Goal: Task Accomplishment & Management: Manage account settings

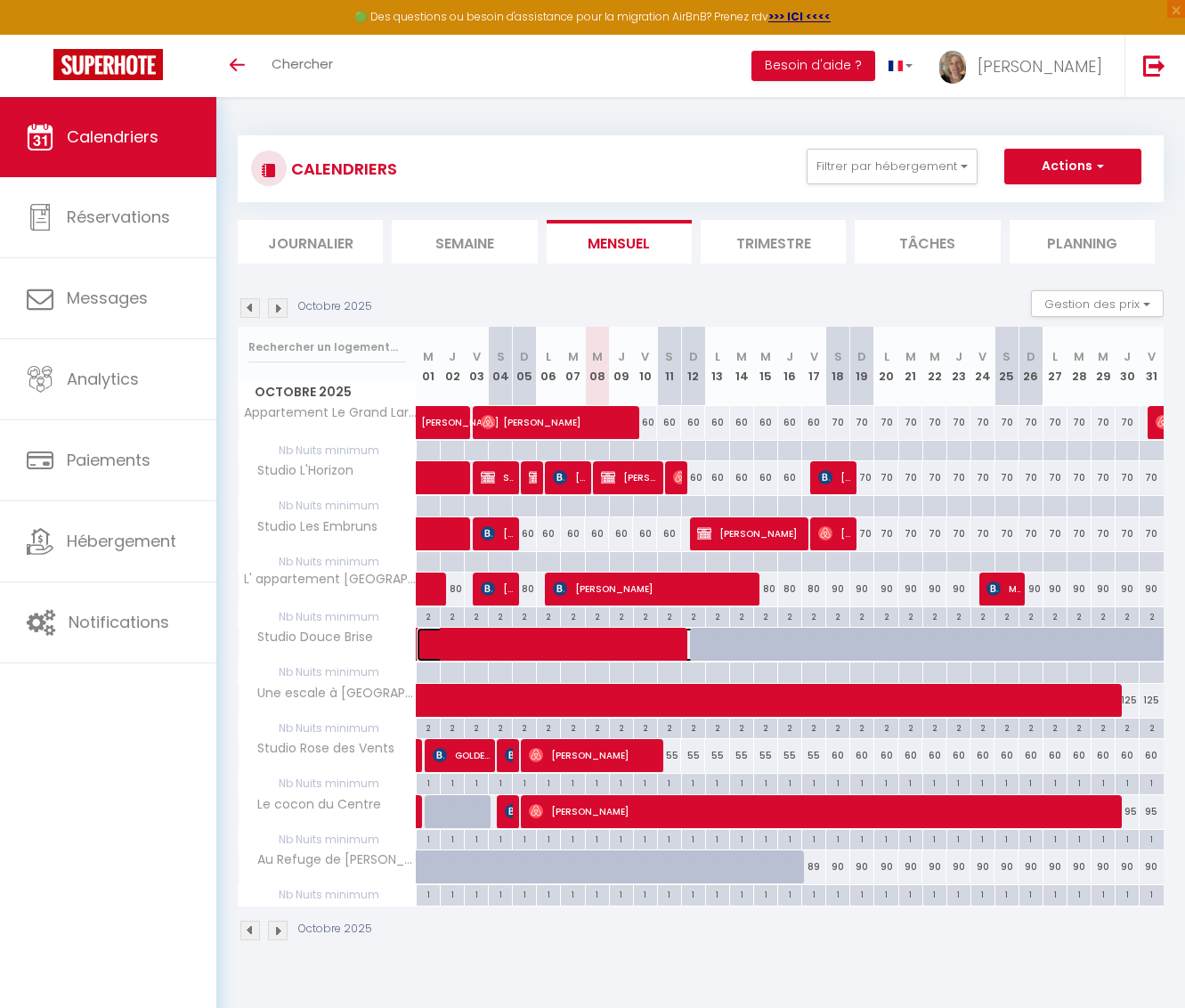
click at [693, 644] on span at bounding box center [658, 645] width 451 height 34
select select "OK"
select select "0"
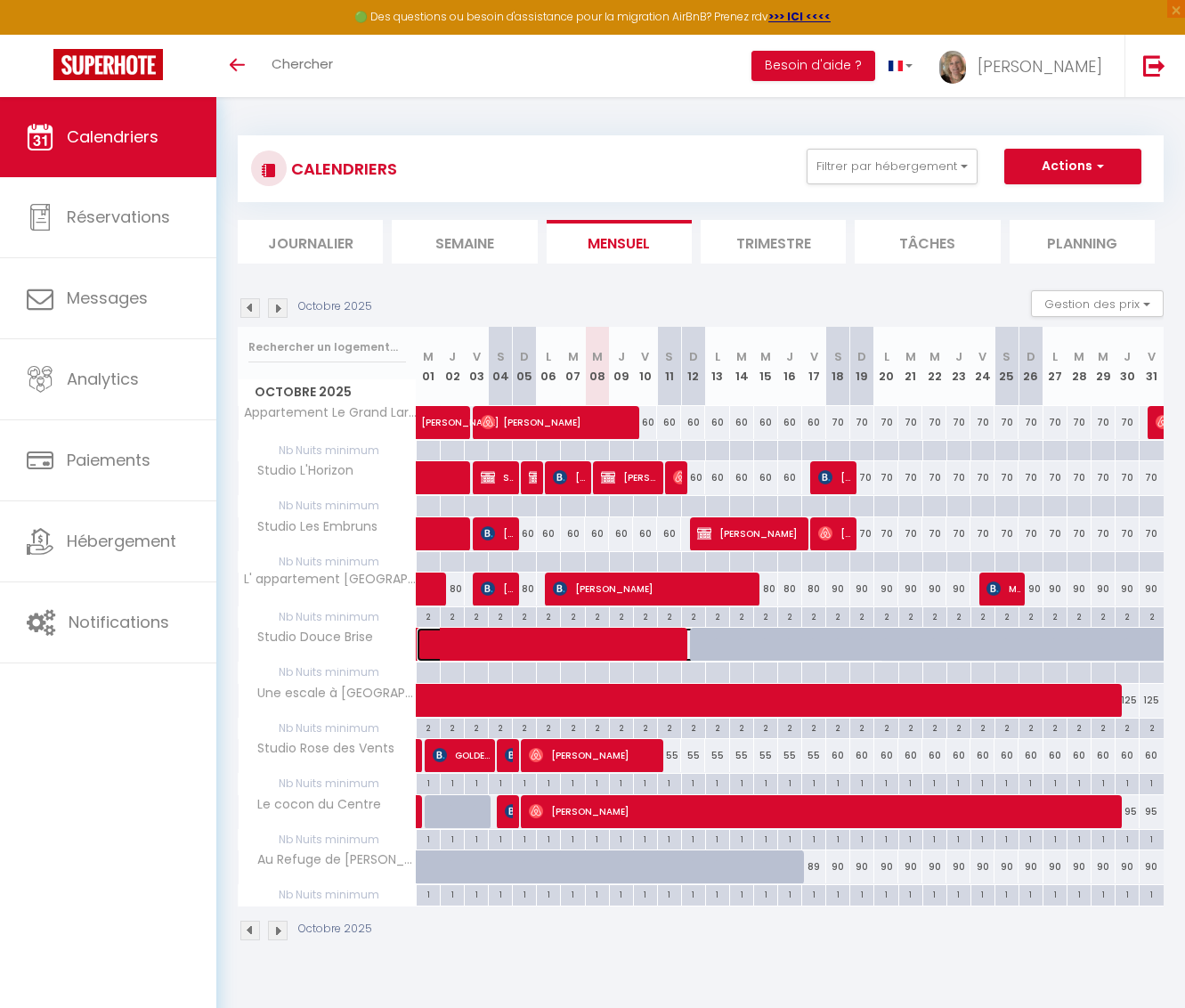
select select "1"
select select
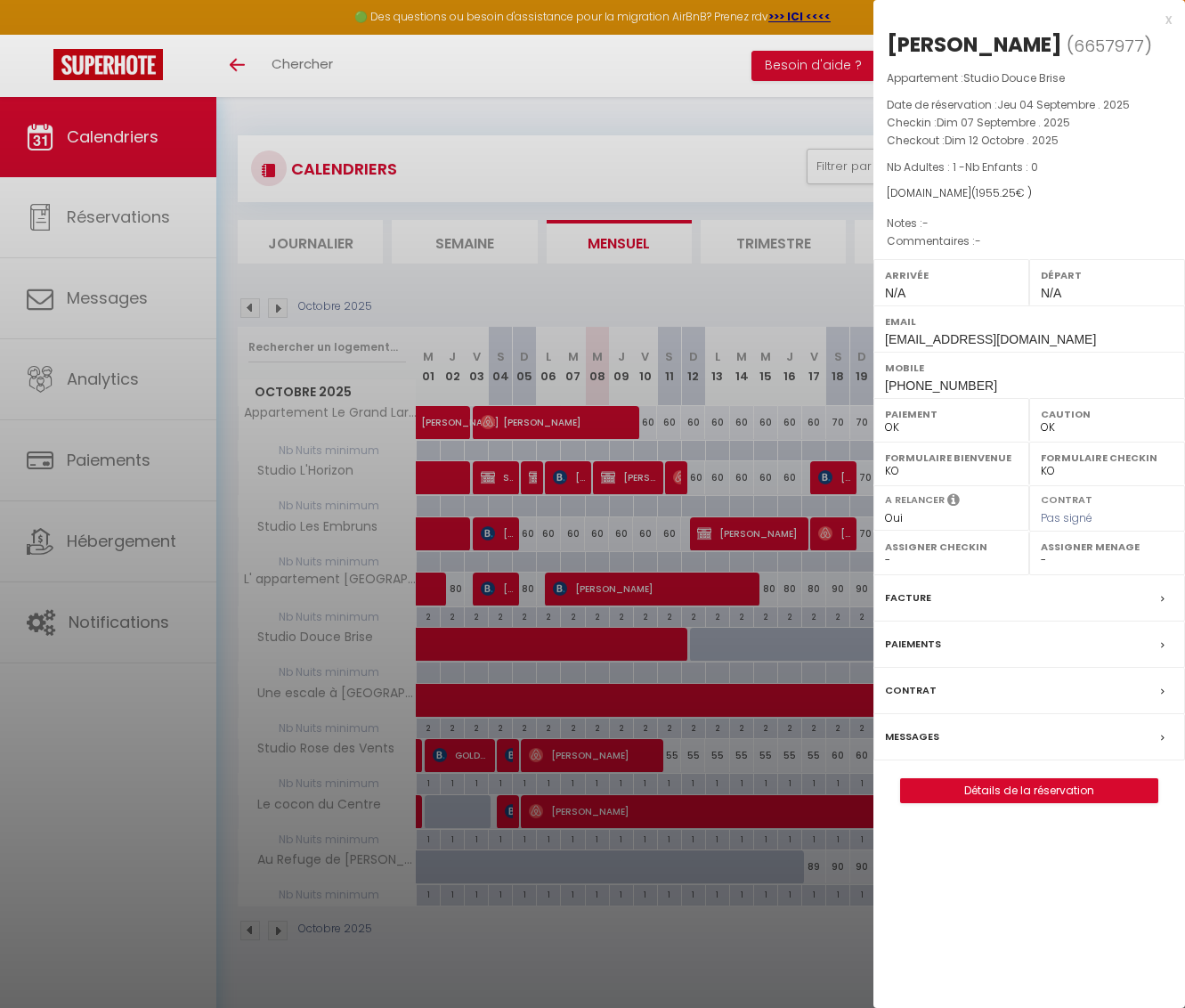
click at [757, 641] on div at bounding box center [592, 504] width 1185 height 1008
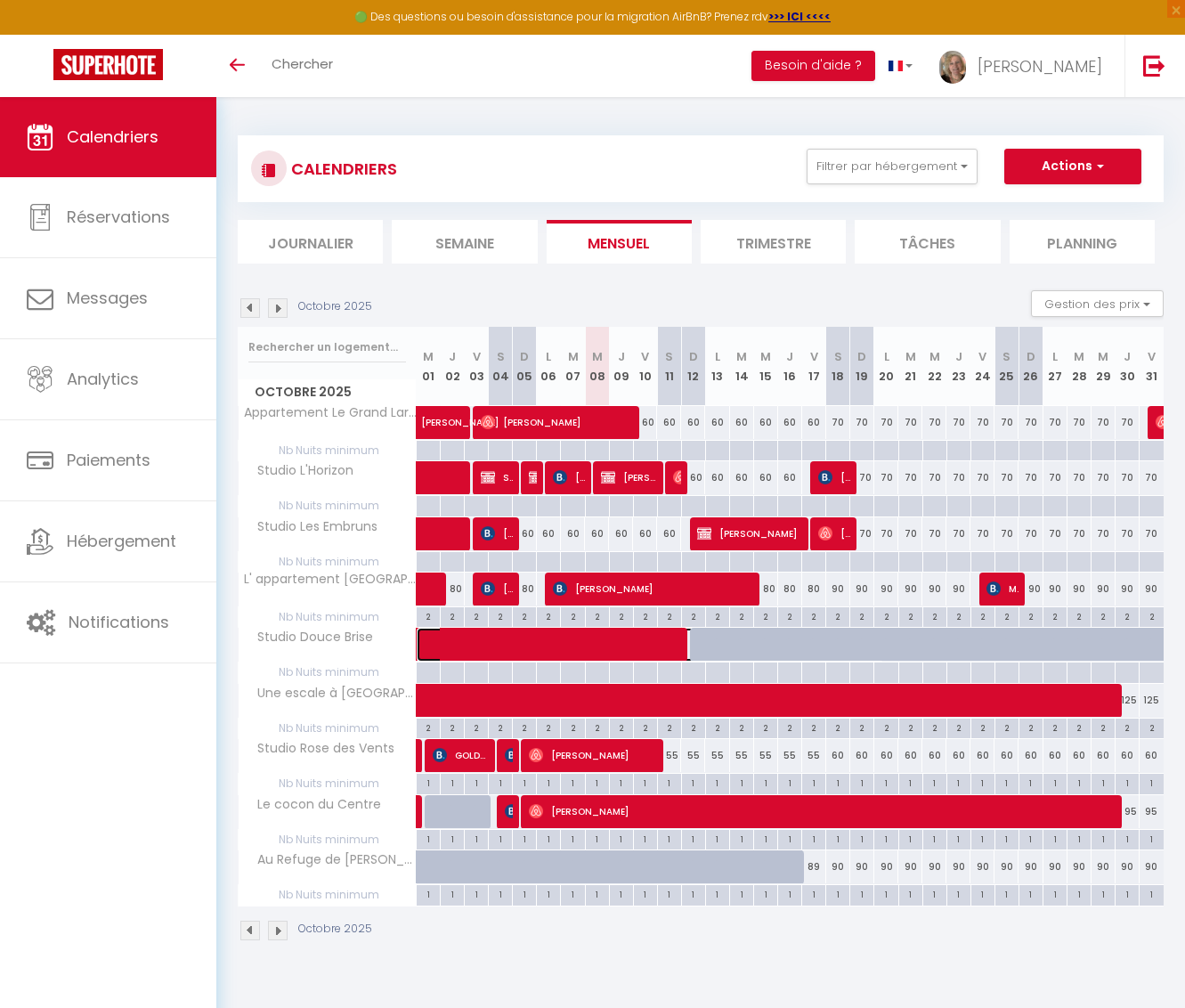
click at [790, 643] on span at bounding box center [658, 645] width 451 height 34
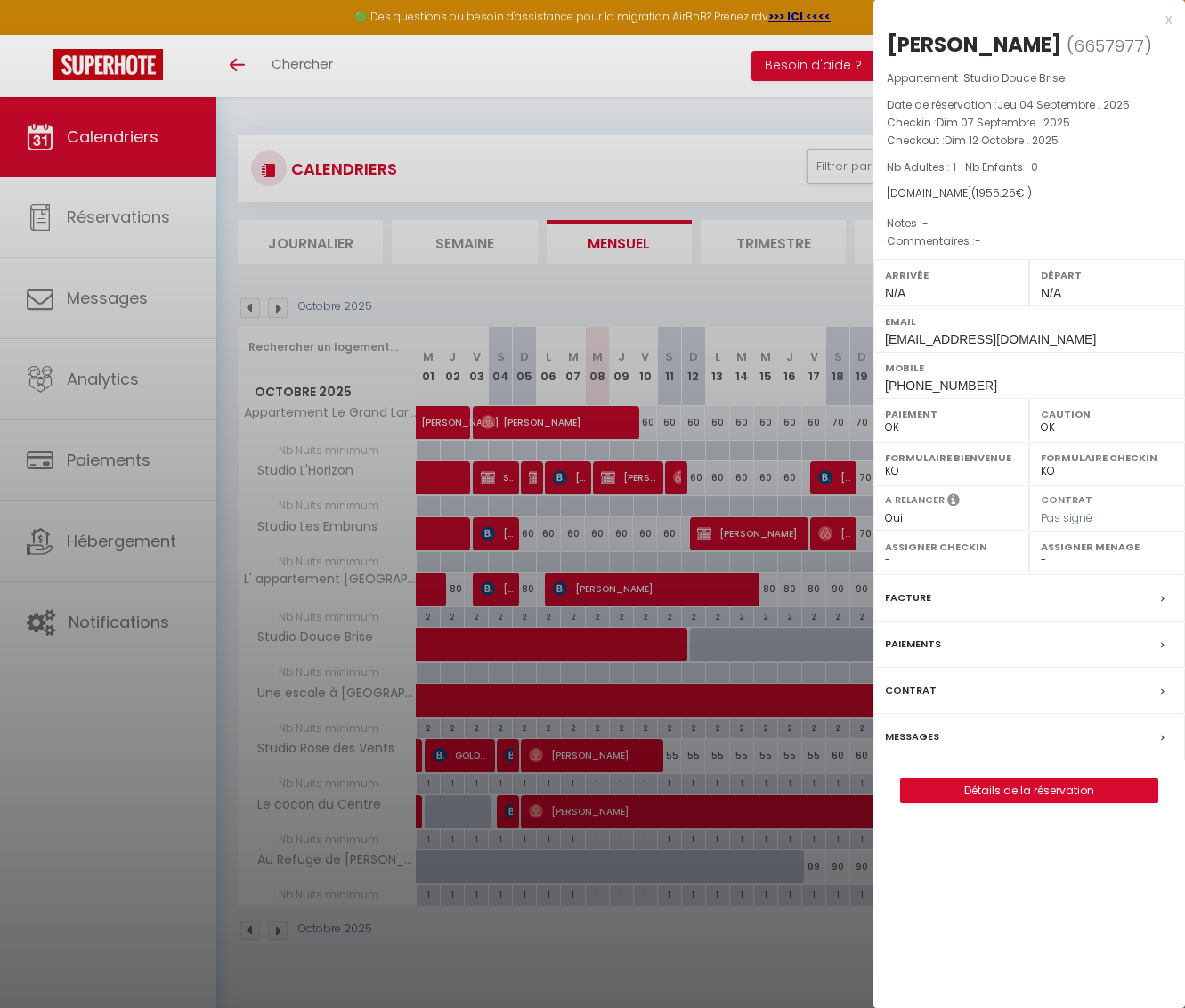
click at [868, 639] on div at bounding box center [592, 504] width 1185 height 1008
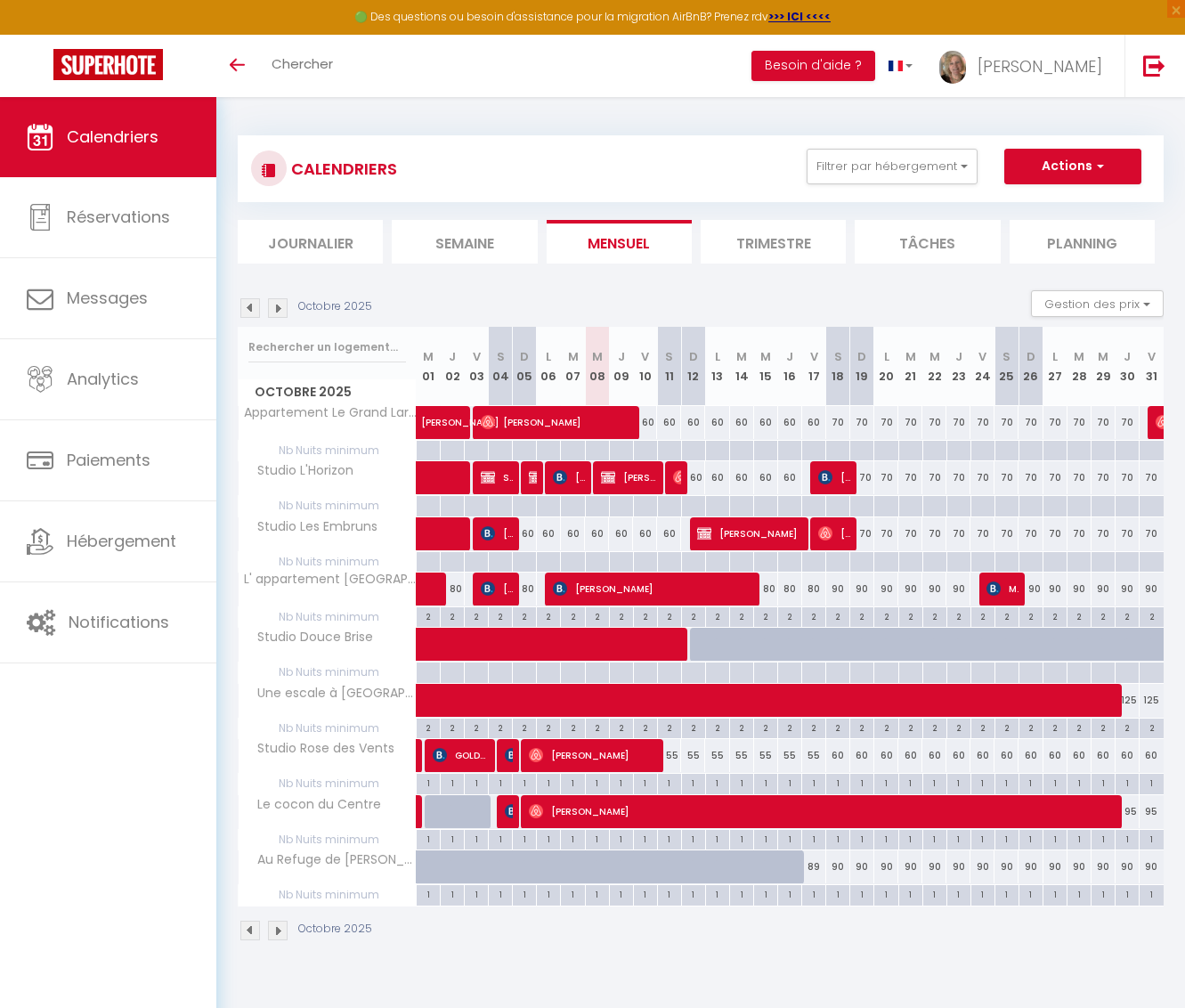
click at [976, 639] on div at bounding box center [983, 645] width 24 height 34
type input "70"
type input "Ven 24 Octobre 2025"
type input "[DATE]"
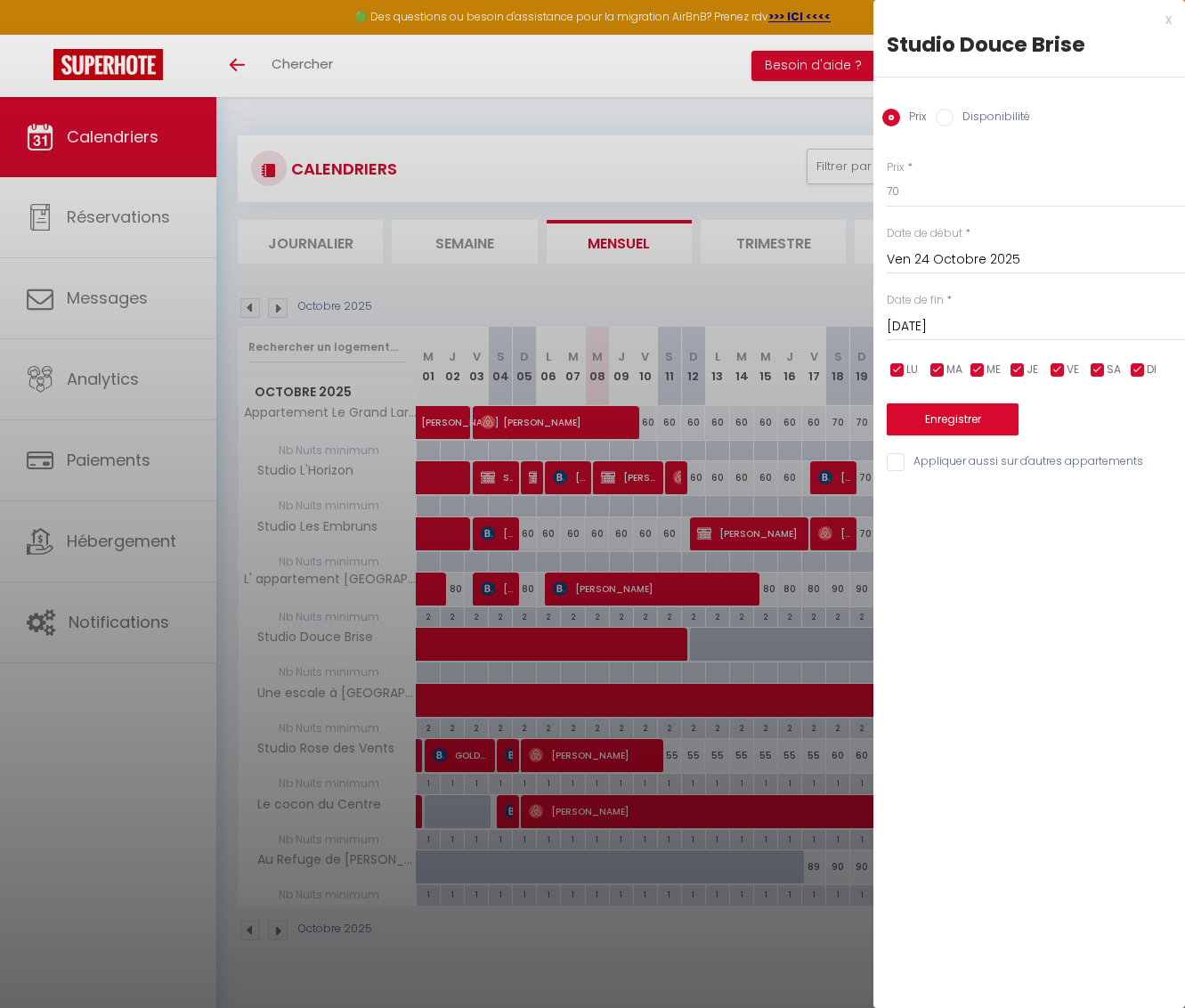
click at [949, 259] on input "Ven 24 Octobre 2025" at bounding box center [1036, 260] width 299 height 23
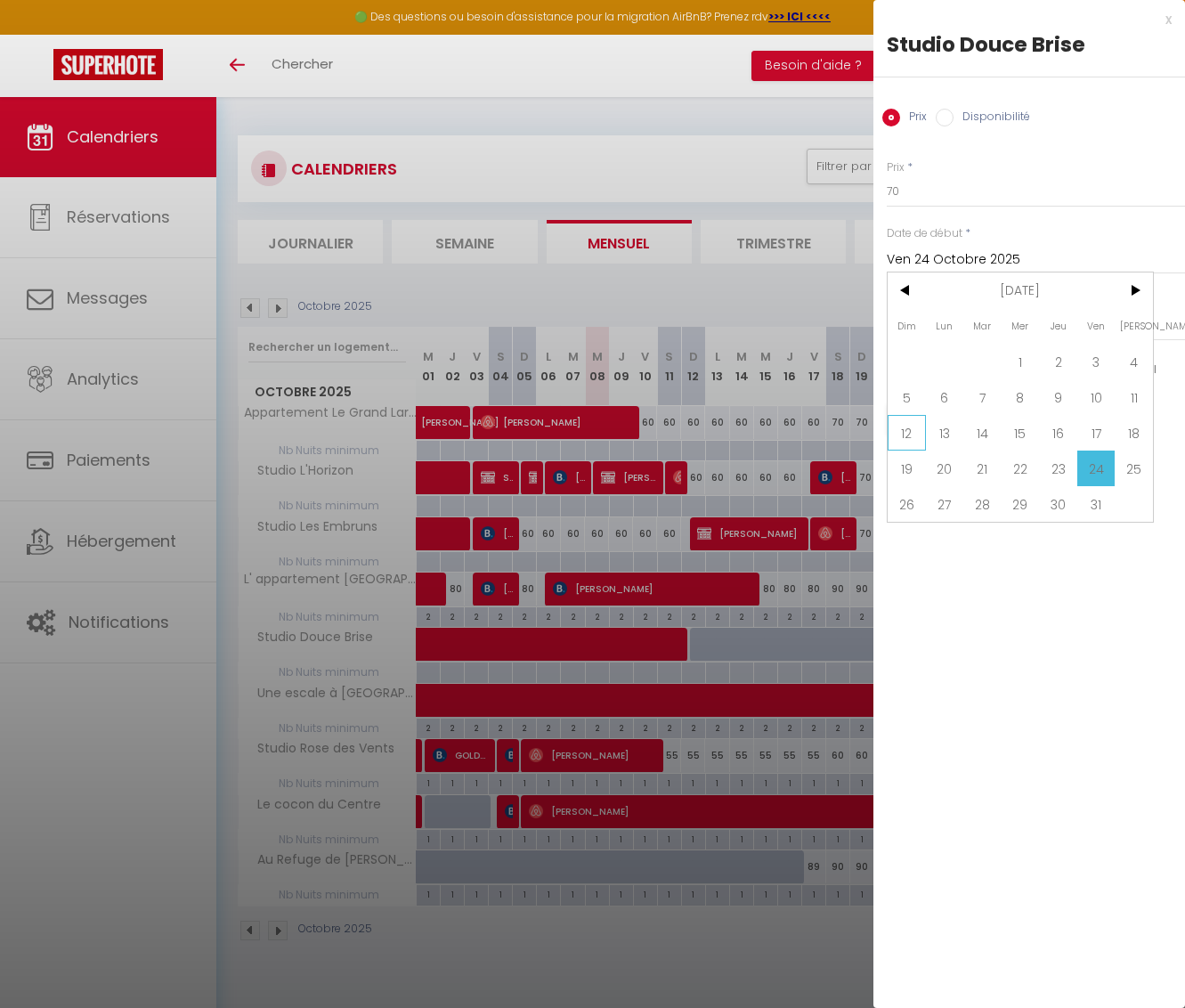
click at [907, 429] on span "12" at bounding box center [907, 433] width 38 height 35
type input "Dim 12 Octobre 2025"
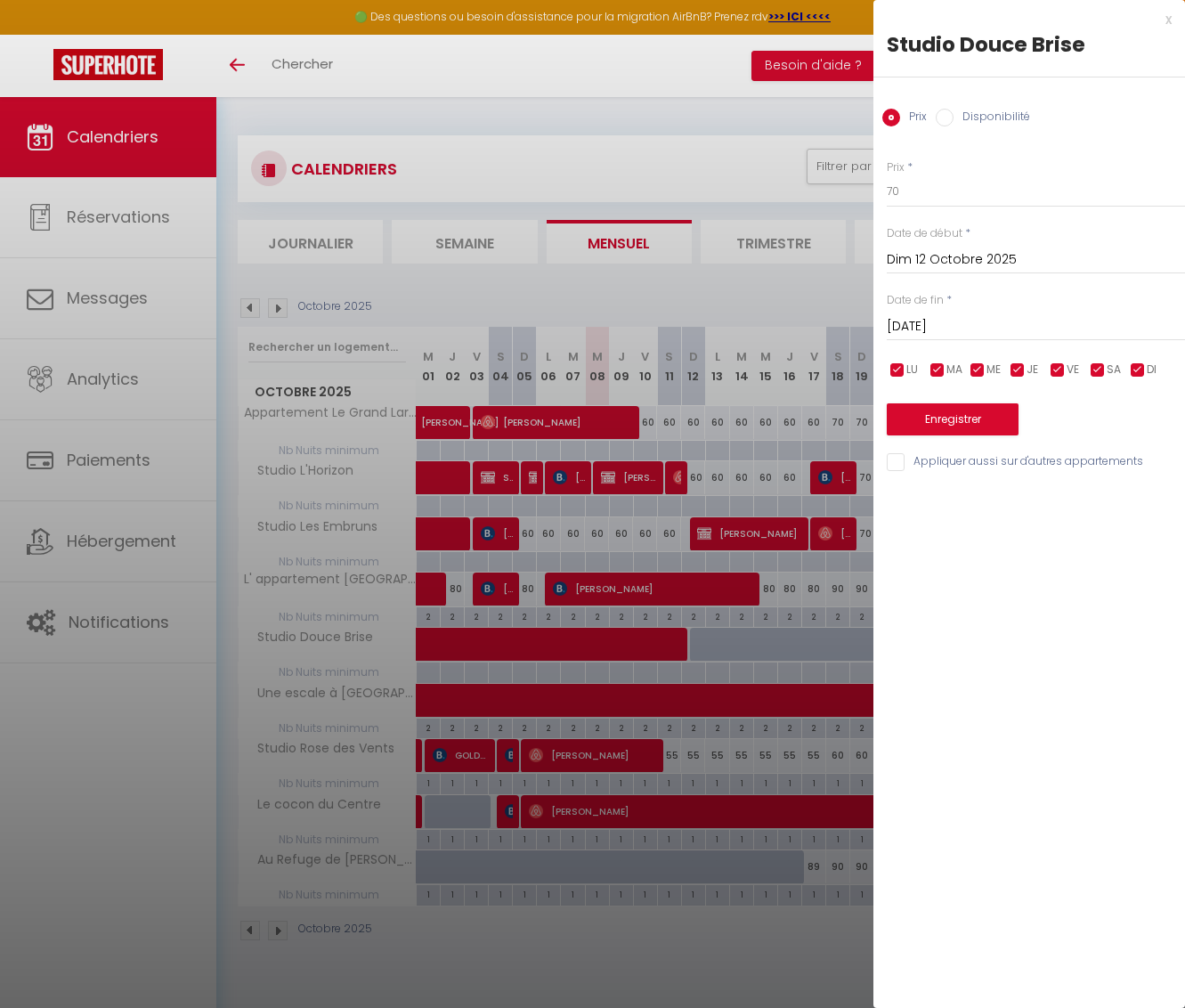
click at [979, 325] on input "[DATE]" at bounding box center [1036, 327] width 299 height 23
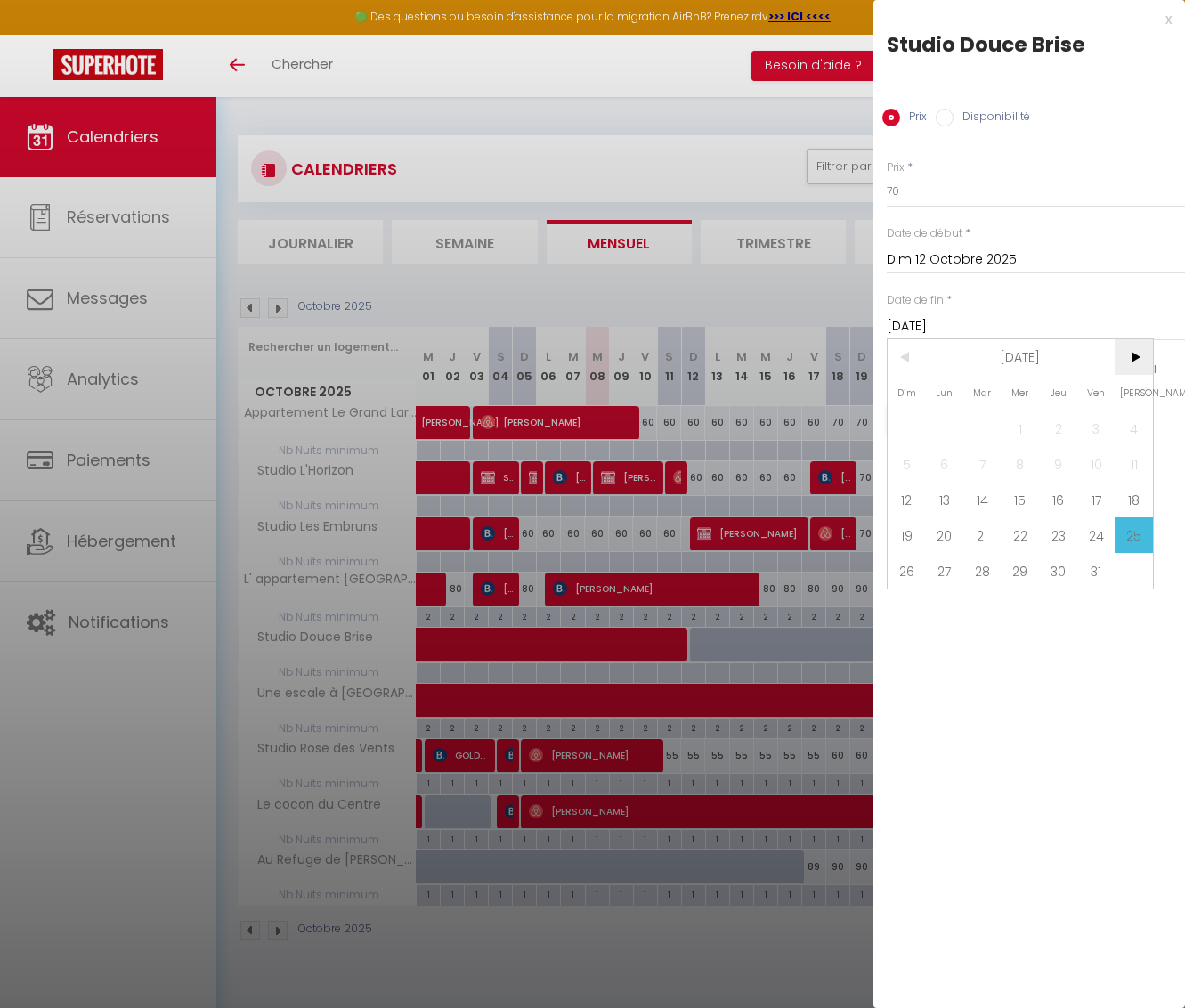
click at [1138, 352] on span ">" at bounding box center [1134, 357] width 38 height 35
click at [953, 500] on span "10" at bounding box center [945, 500] width 38 height 35
type input "Lun 10 Novembre 2025"
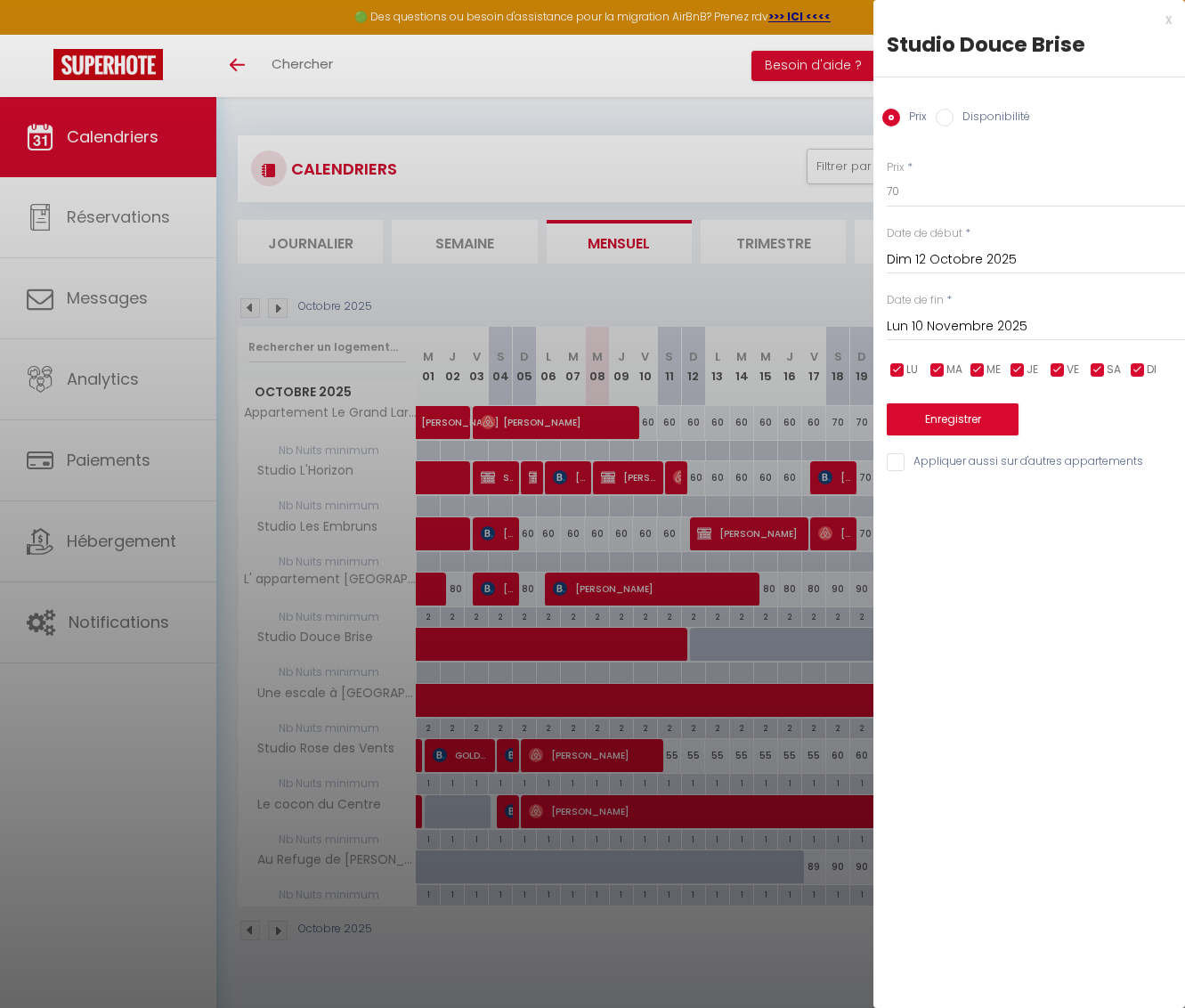
click at [942, 112] on input "Disponibilité" at bounding box center [945, 117] width 18 height 18
radio input "true"
radio input "false"
click at [927, 423] on button "Enregistrer" at bounding box center [953, 421] width 132 height 32
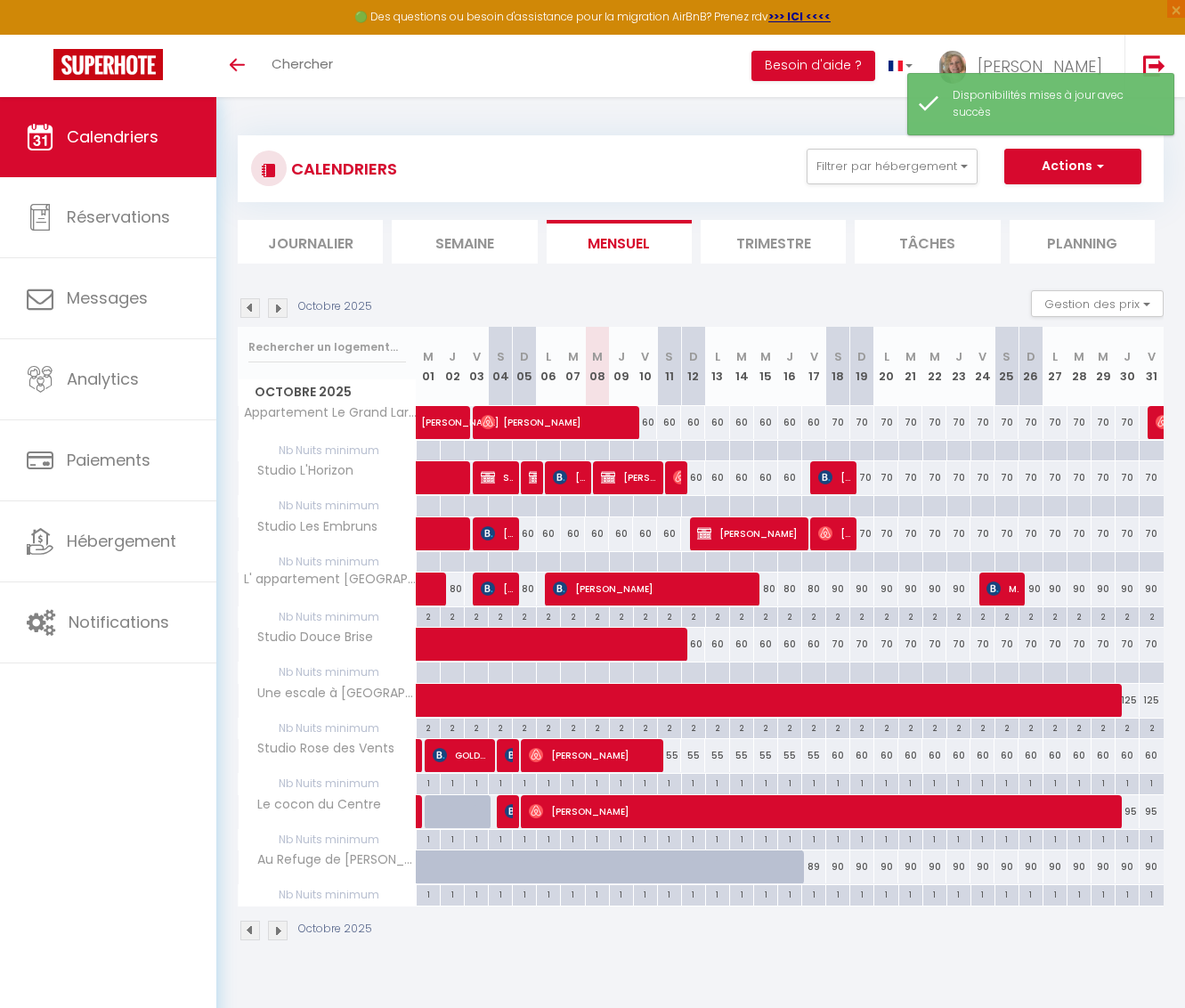
click at [278, 934] on img at bounding box center [277, 930] width 20 height 20
